Goal: Task Accomplishment & Management: Manage account settings

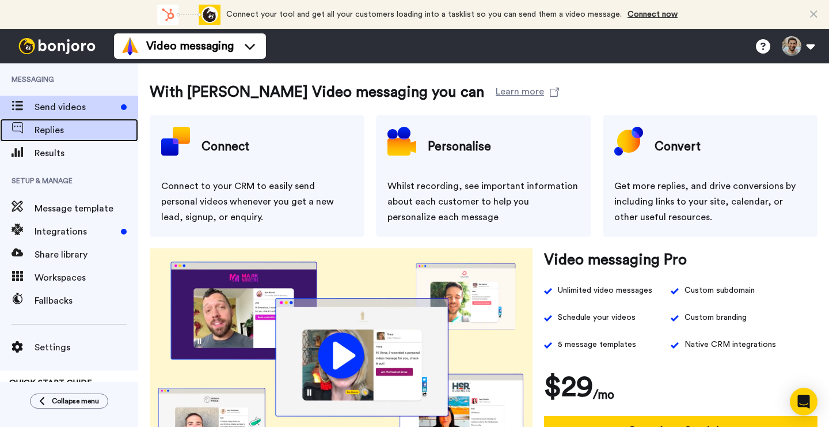
click at [48, 132] on span "Replies" at bounding box center [87, 130] width 104 height 14
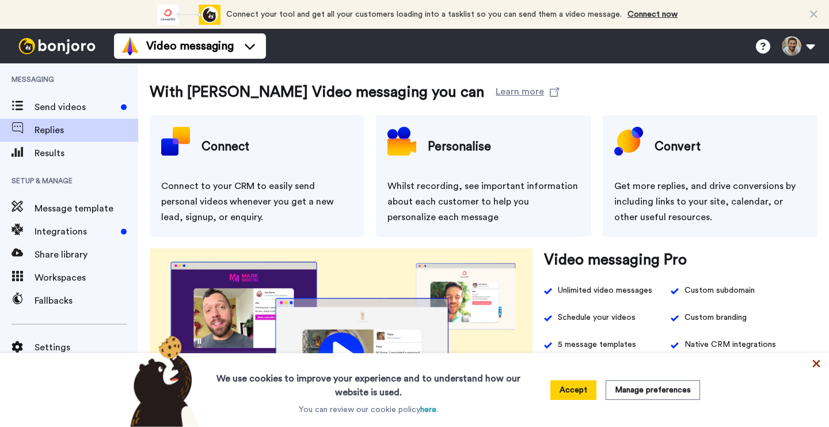
click at [819, 366] on icon at bounding box center [816, 363] width 7 height 7
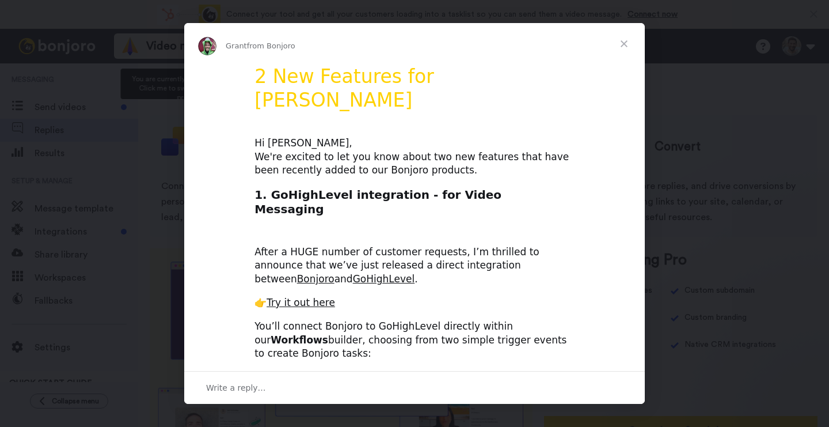
click at [227, 41] on div "Grant from Bonjoro" at bounding box center [414, 46] width 433 height 18
click at [132, 61] on div "Intercom messenger" at bounding box center [414, 213] width 829 height 427
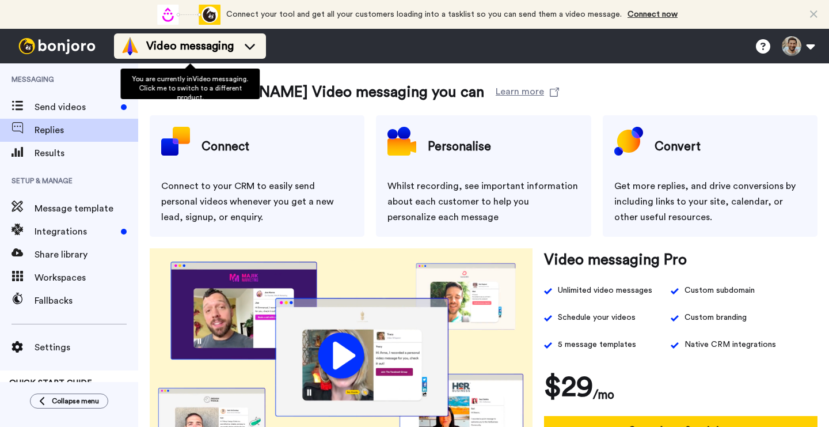
click at [237, 48] on div "Video messaging" at bounding box center [190, 46] width 138 height 18
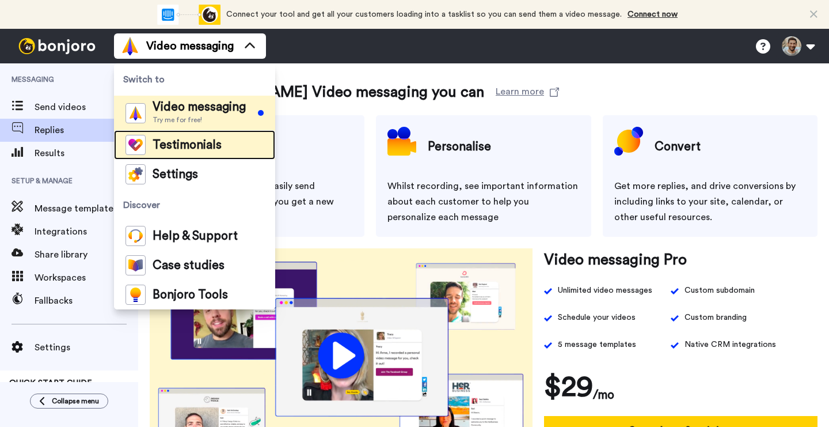
click at [198, 144] on span "Testimonials" at bounding box center [187, 145] width 69 height 12
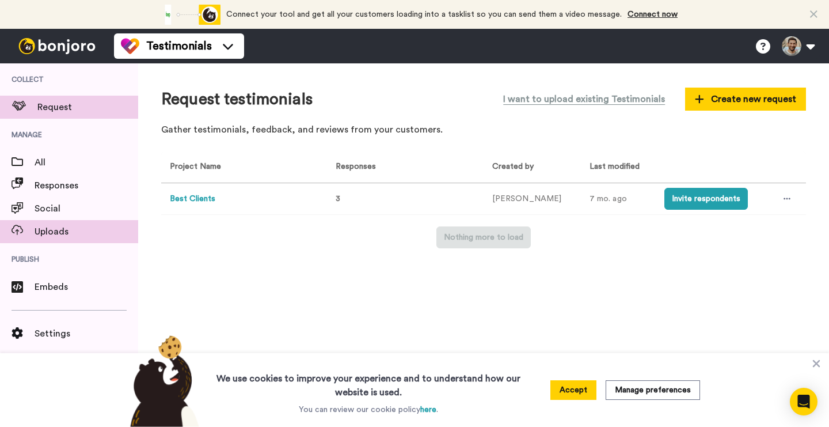
scroll to position [25, 0]
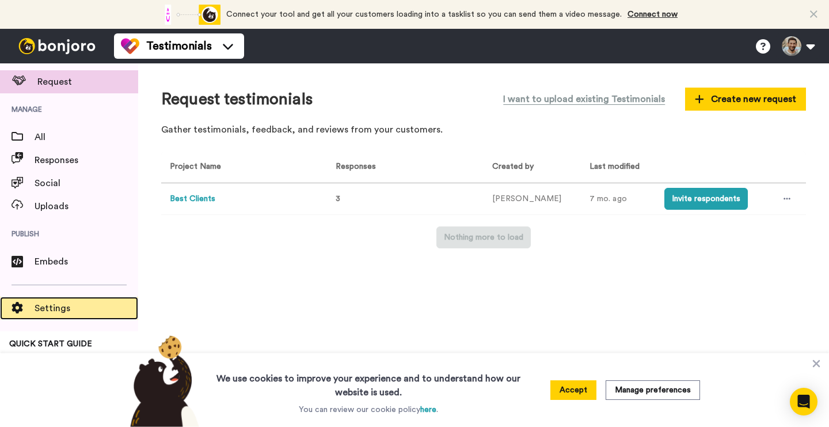
click at [48, 307] on span "Settings" at bounding box center [87, 308] width 104 height 14
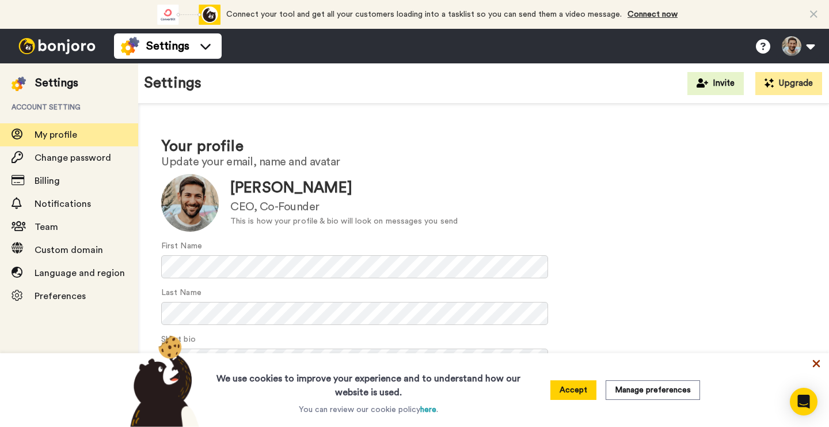
click at [816, 366] on icon at bounding box center [816, 363] width 12 height 12
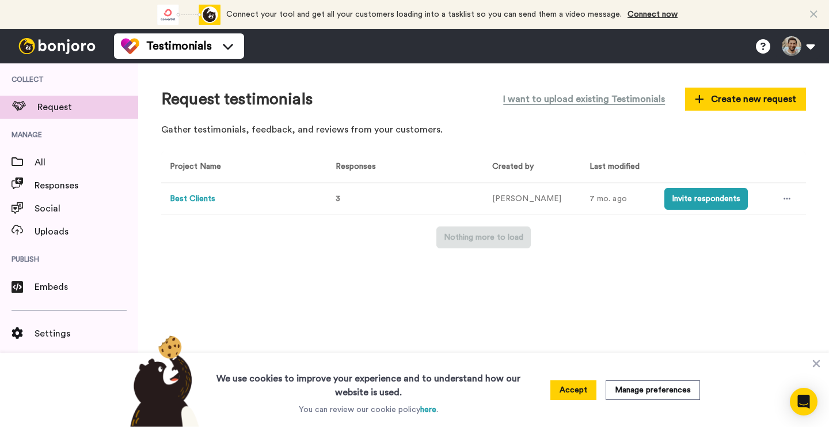
click at [200, 197] on button "Best Clients" at bounding box center [192, 199] width 45 height 12
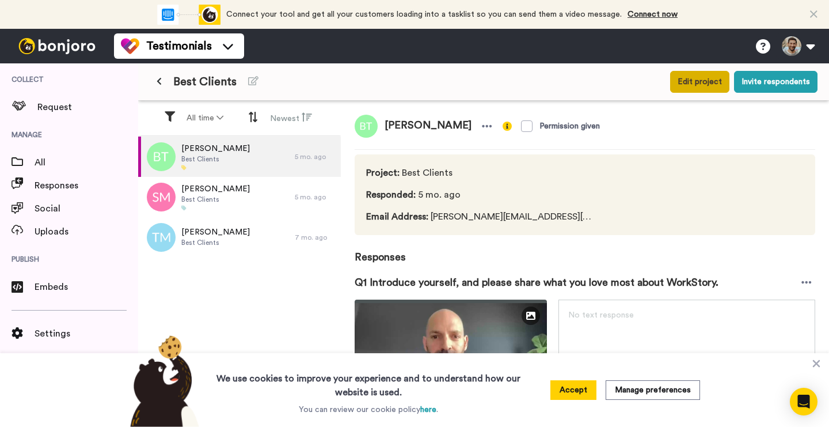
click at [714, 91] on button "Edit project" at bounding box center [699, 82] width 59 height 22
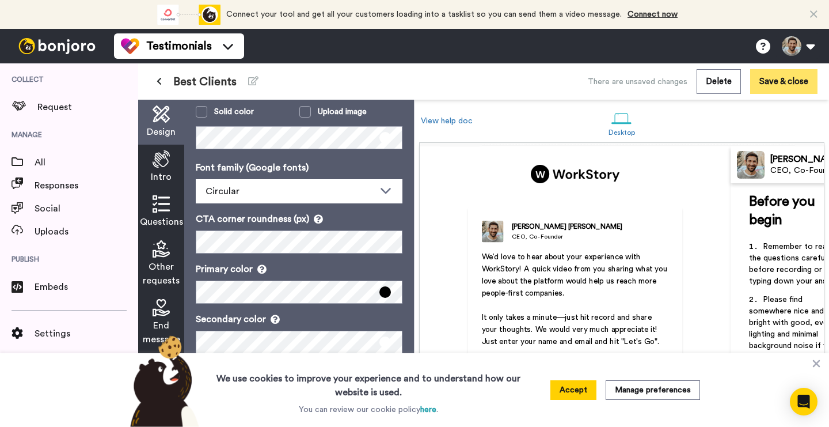
click at [766, 85] on button "Save & close" at bounding box center [783, 81] width 67 height 25
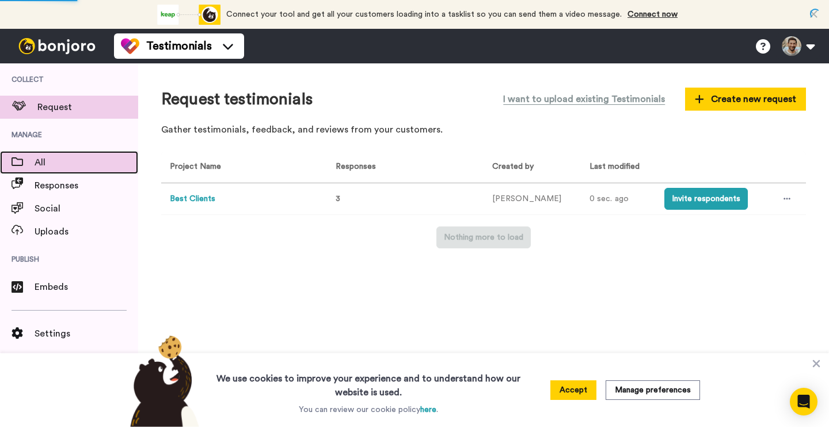
click at [53, 166] on span "All" at bounding box center [87, 162] width 104 height 14
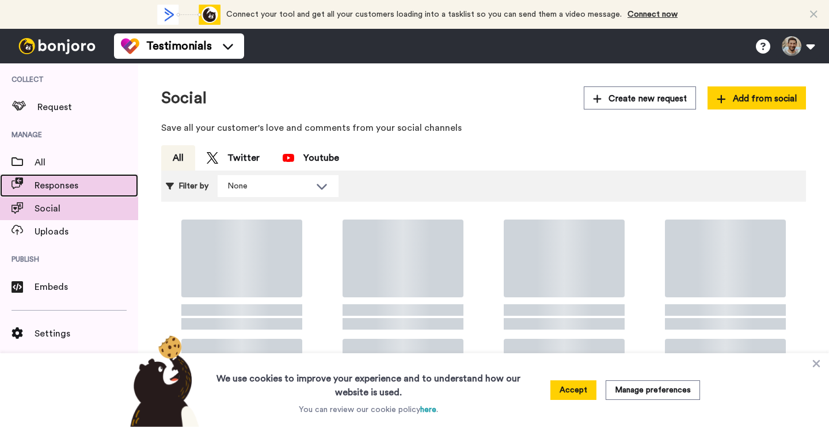
click at [54, 185] on span "Responses" at bounding box center [87, 185] width 104 height 14
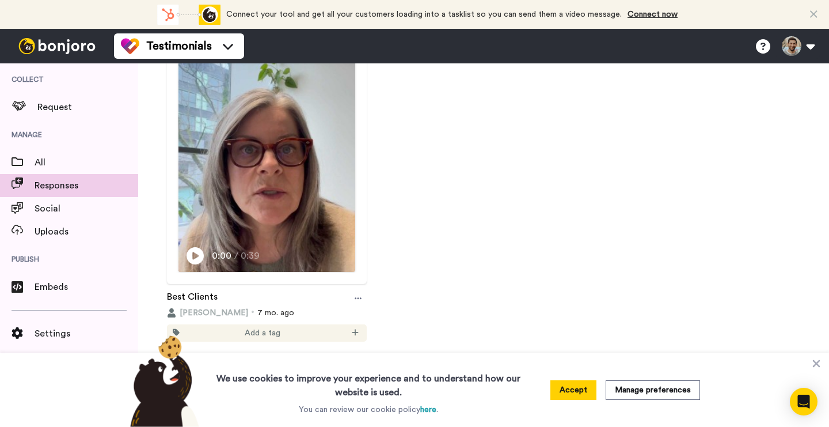
scroll to position [680, 0]
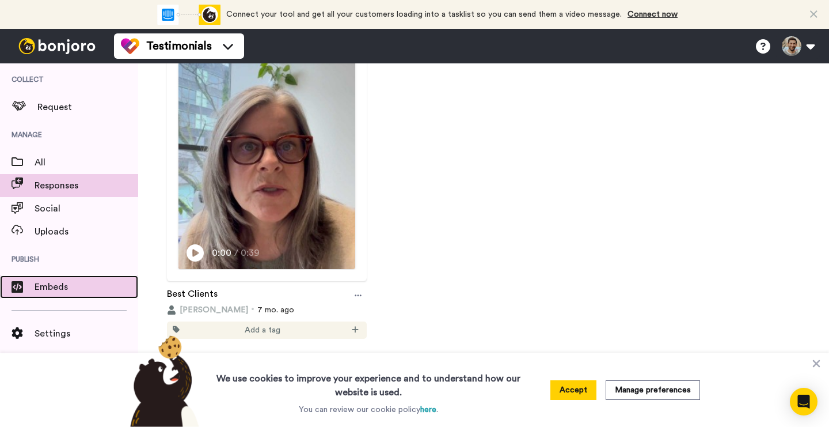
click at [59, 291] on span "Embeds" at bounding box center [87, 287] width 104 height 14
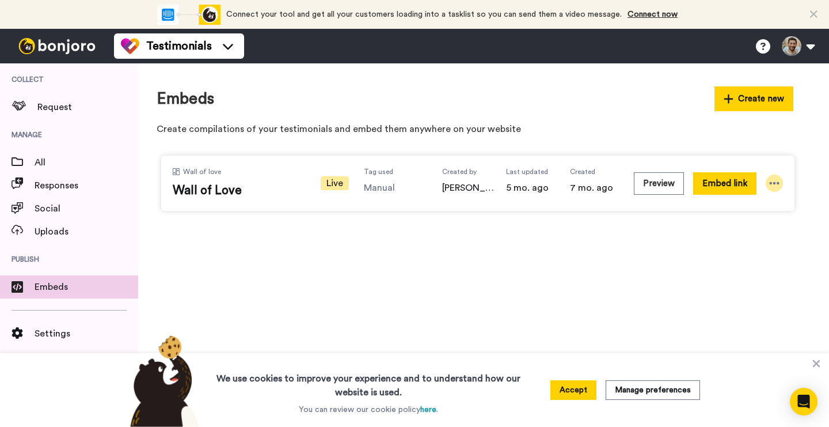
click at [773, 180] on icon at bounding box center [774, 183] width 12 height 12
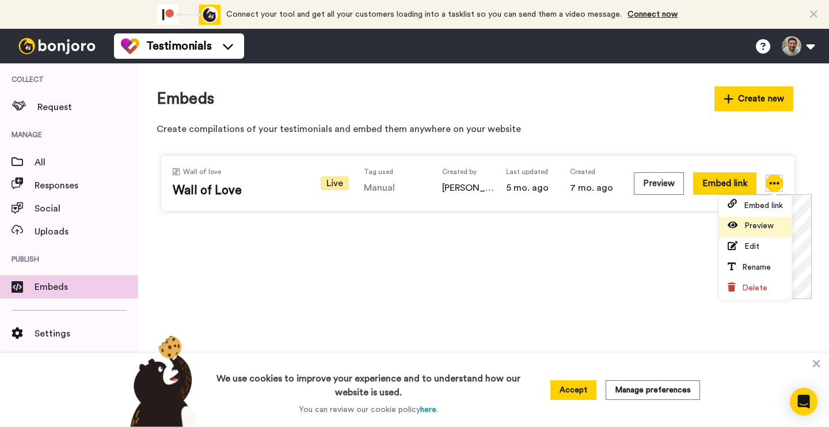
click at [759, 229] on span "Preview" at bounding box center [758, 226] width 29 height 8
